Goal: Task Accomplishment & Management: Manage account settings

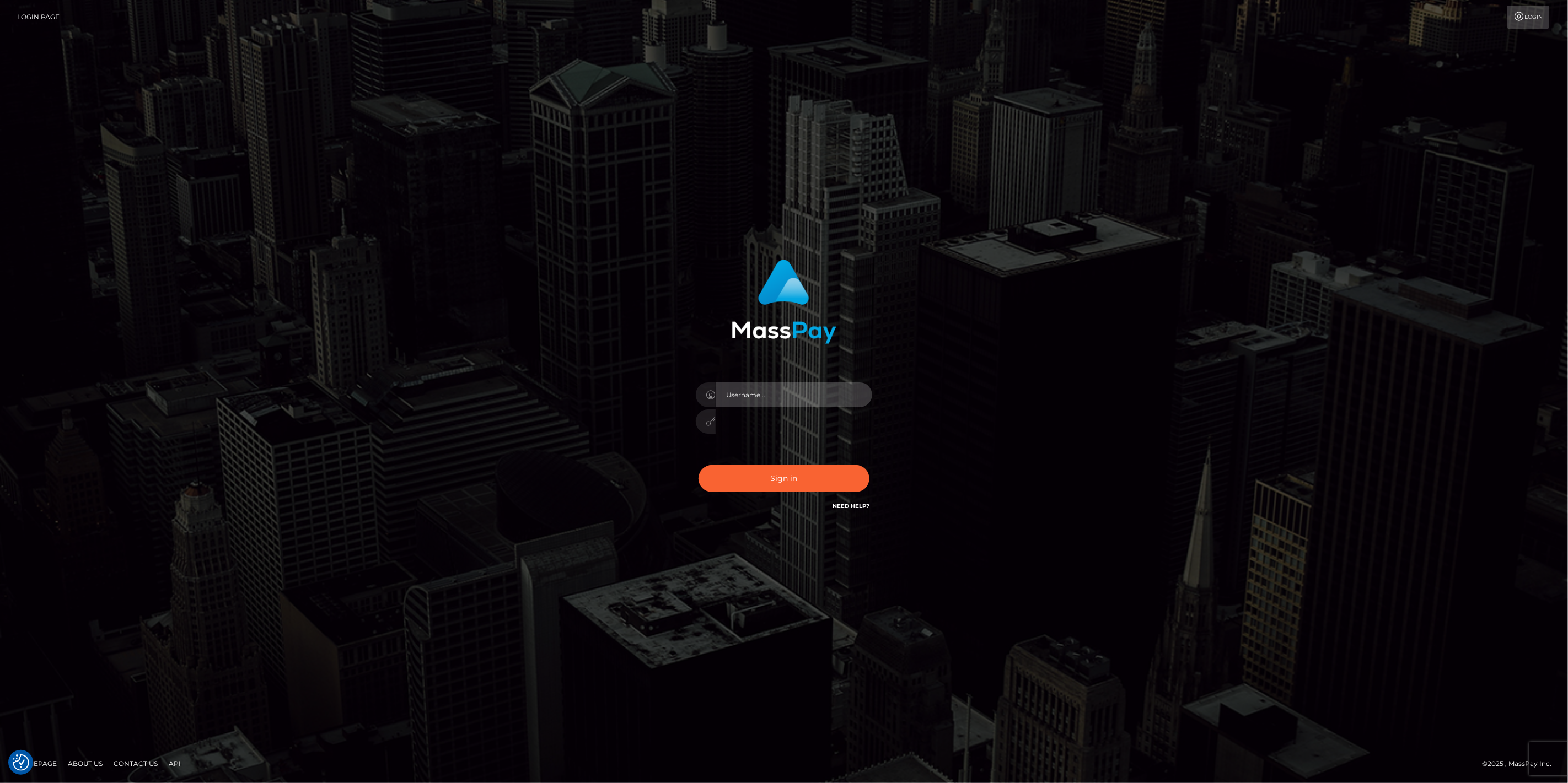
click at [864, 394] on input "text" at bounding box center [794, 395] width 157 height 25
type input "dfallu2"
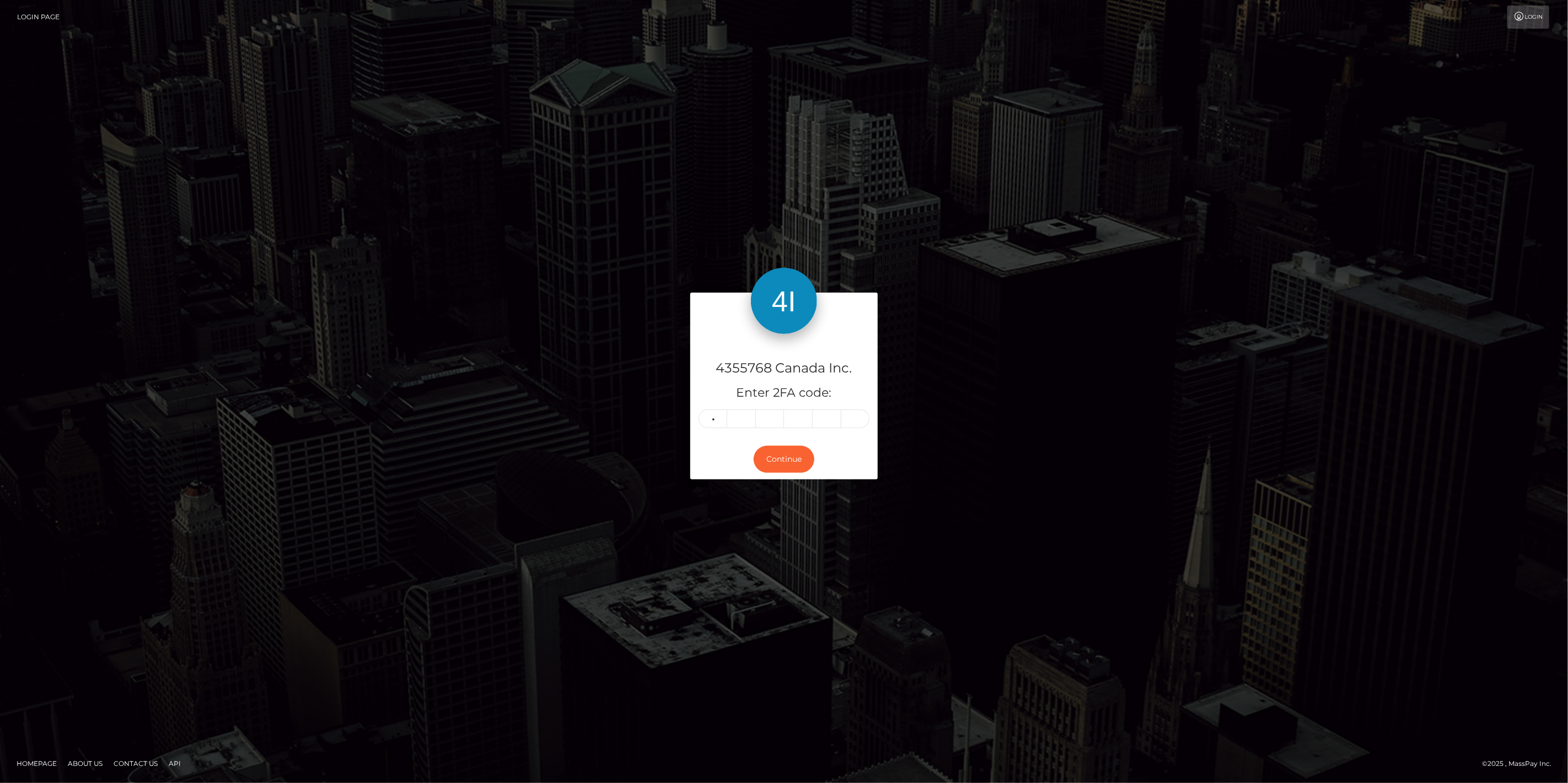
type input "7"
type input "5"
type input "0"
type input "4"
type input "5"
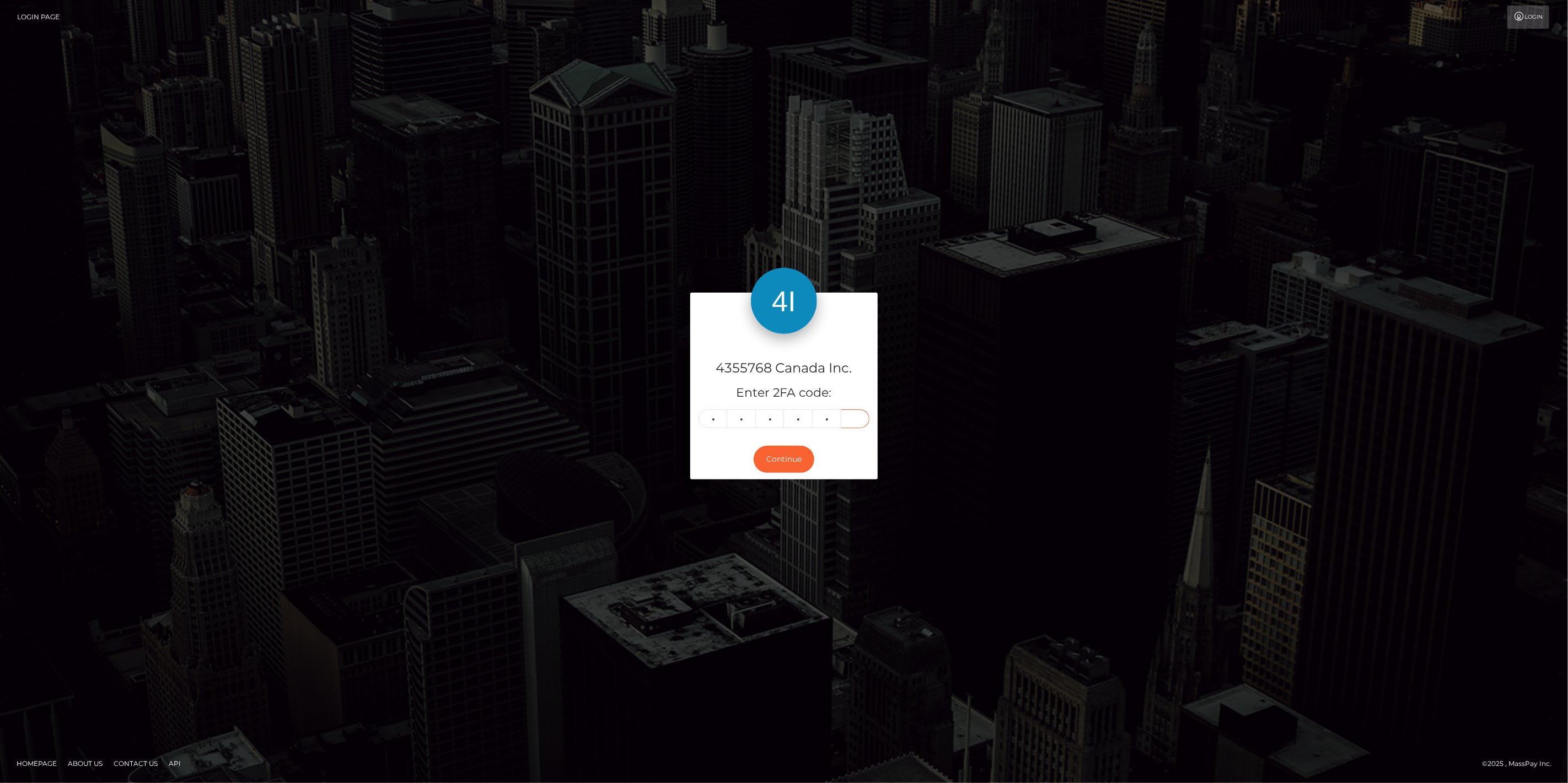
type input "4"
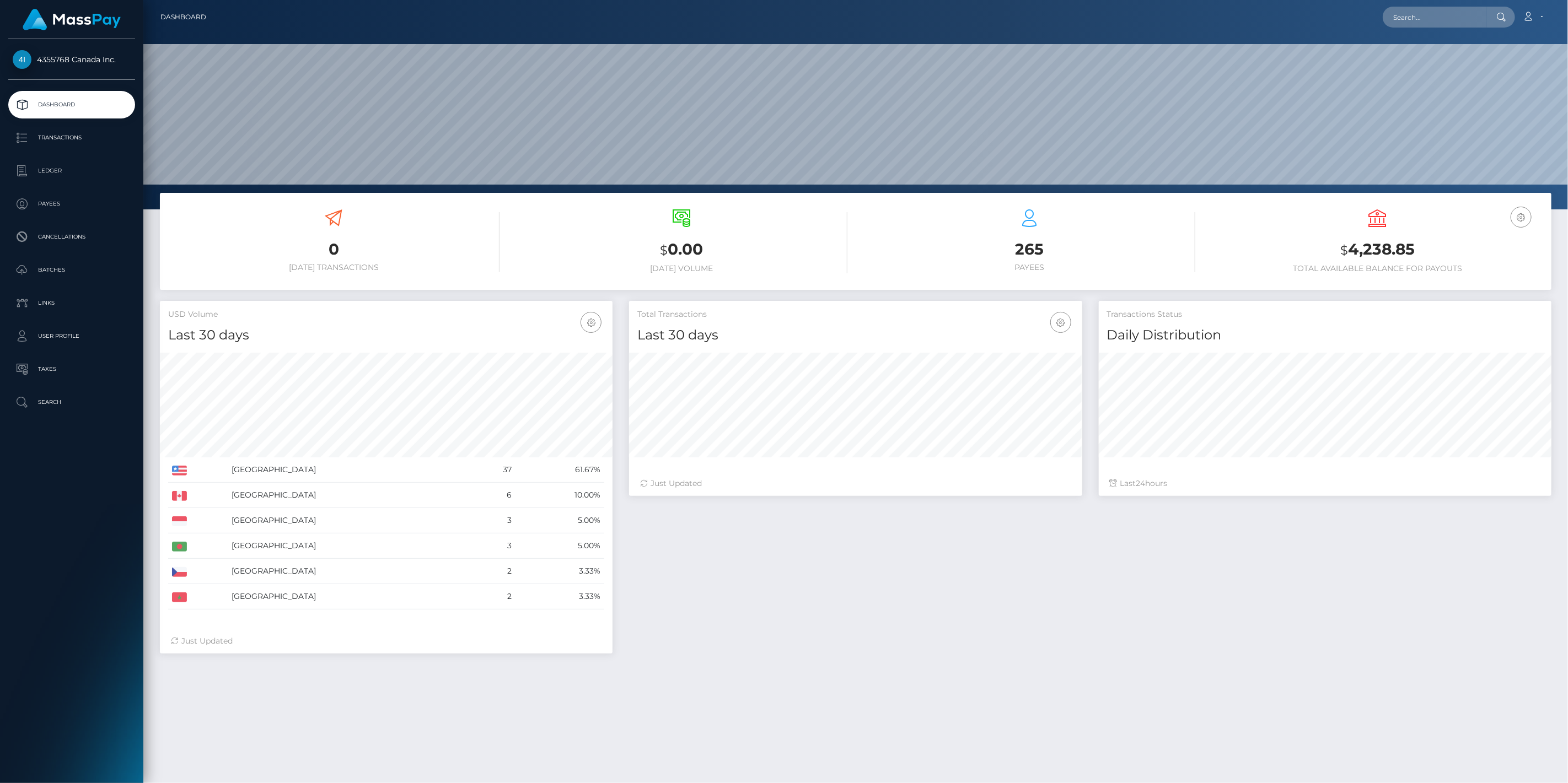
scroll to position [195, 453]
